Goal: Check status: Check status

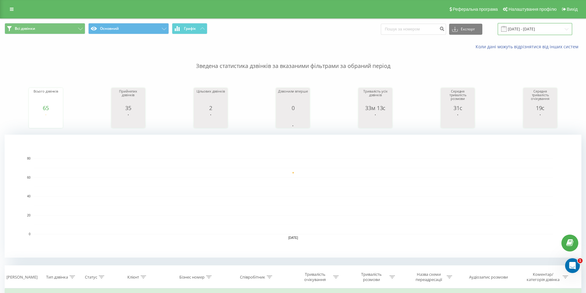
click at [542, 30] on input "21.08.2025 - 21.08.2025" at bounding box center [535, 29] width 74 height 12
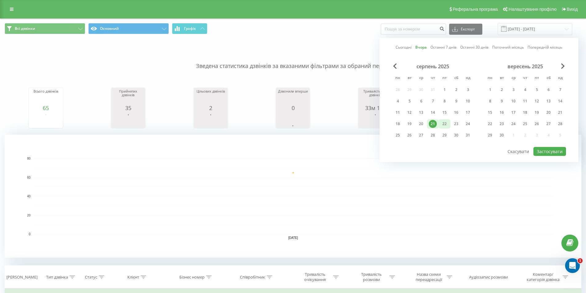
click at [445, 127] on div "22" at bounding box center [445, 124] width 8 height 8
click at [553, 152] on button "Застосувати" at bounding box center [550, 151] width 33 height 9
type input "[DATE] - [DATE]"
